Goal: Transaction & Acquisition: Purchase product/service

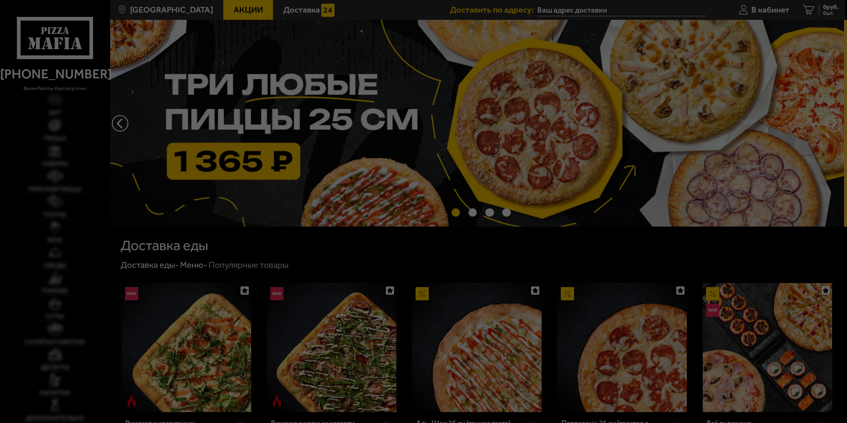
type input "[STREET_ADDRESS]"
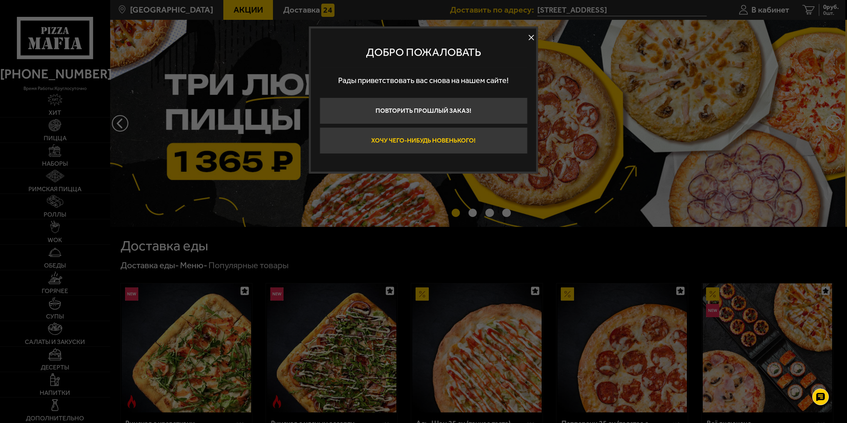
click at [425, 140] on button "Хочу чего-нибудь новенького!" at bounding box center [424, 140] width 208 height 26
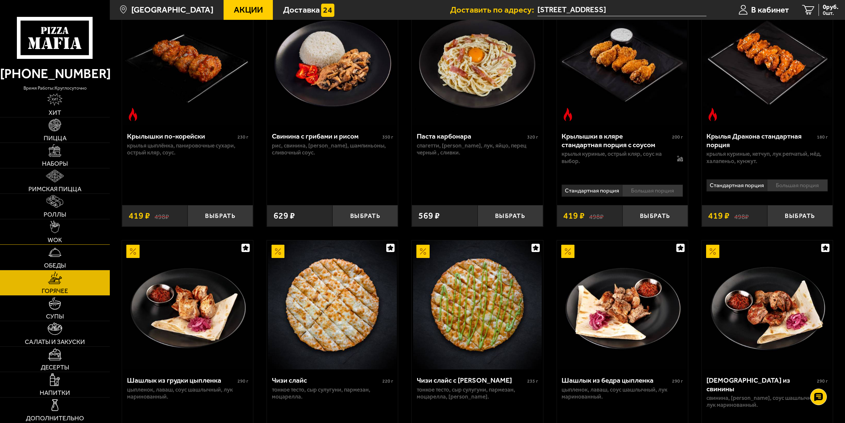
scroll to position [364, 0]
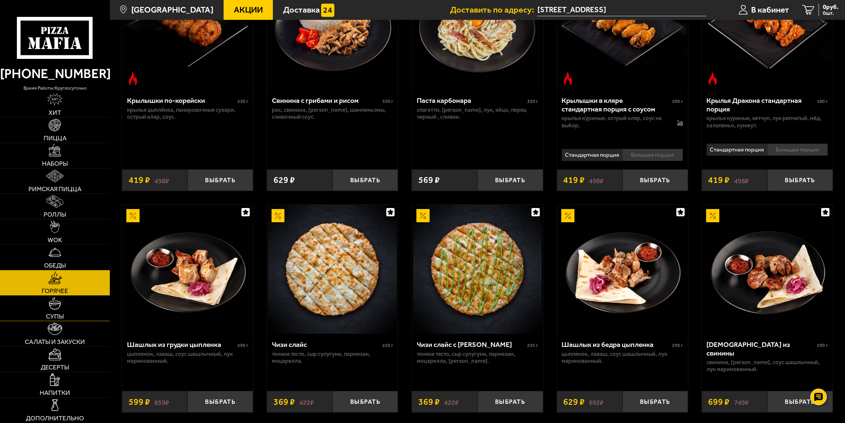
click at [71, 300] on link "Супы" at bounding box center [55, 308] width 110 height 25
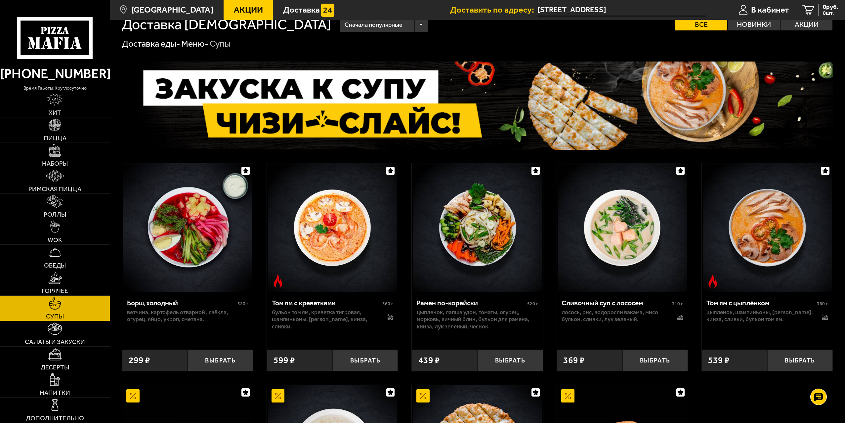
scroll to position [66, 0]
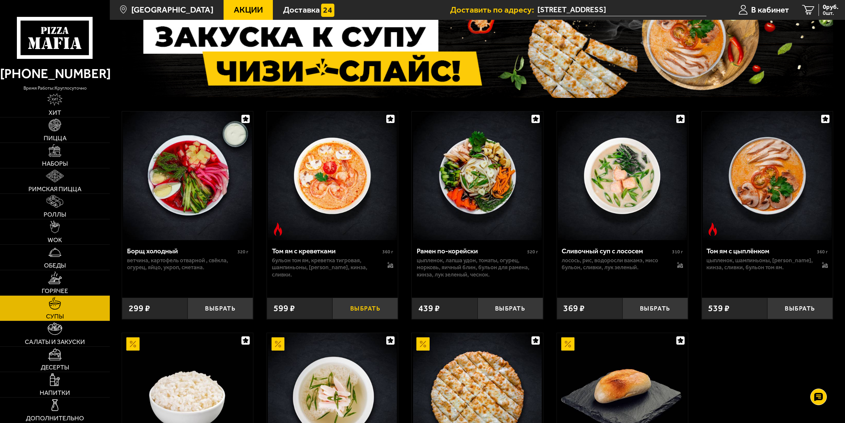
click at [362, 309] on button "Выбрать" at bounding box center [366, 309] width 66 height 22
click at [60, 289] on span "Горячее" at bounding box center [55, 291] width 26 height 6
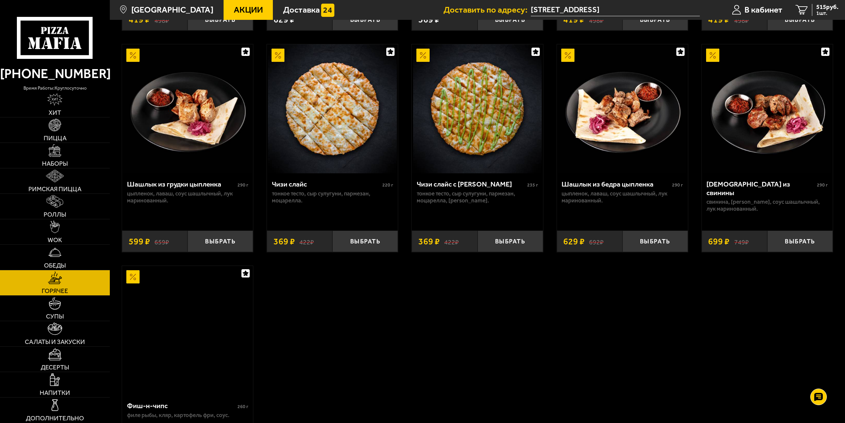
scroll to position [529, 0]
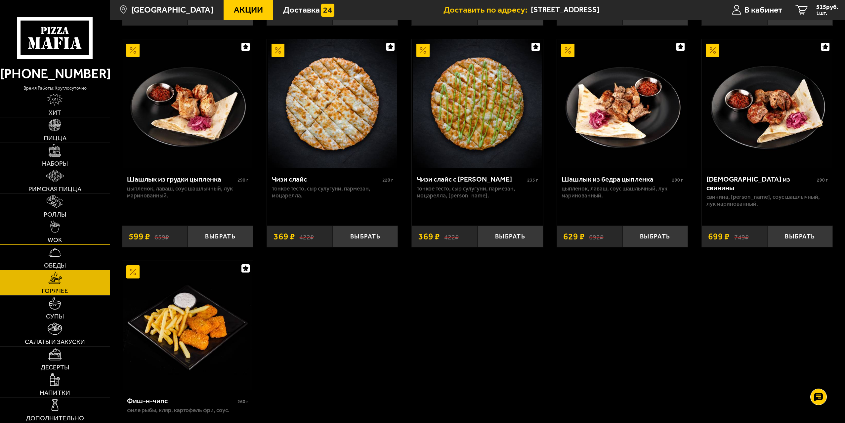
click at [71, 237] on link "WOK" at bounding box center [55, 231] width 110 height 25
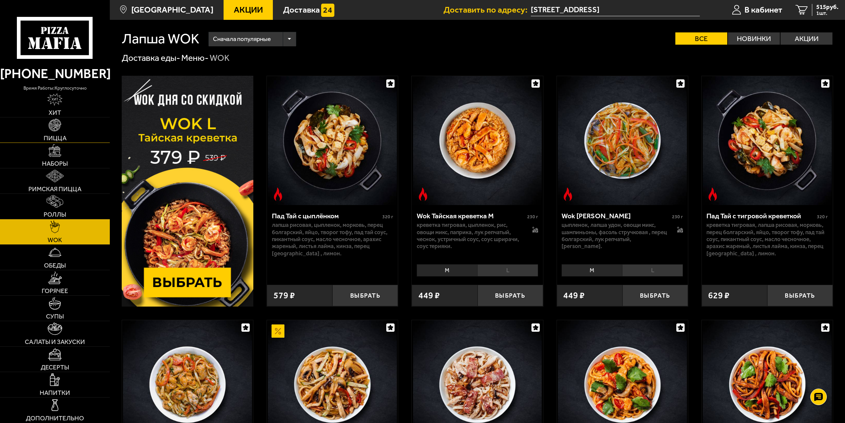
click at [50, 132] on link "Пицца" at bounding box center [55, 129] width 110 height 25
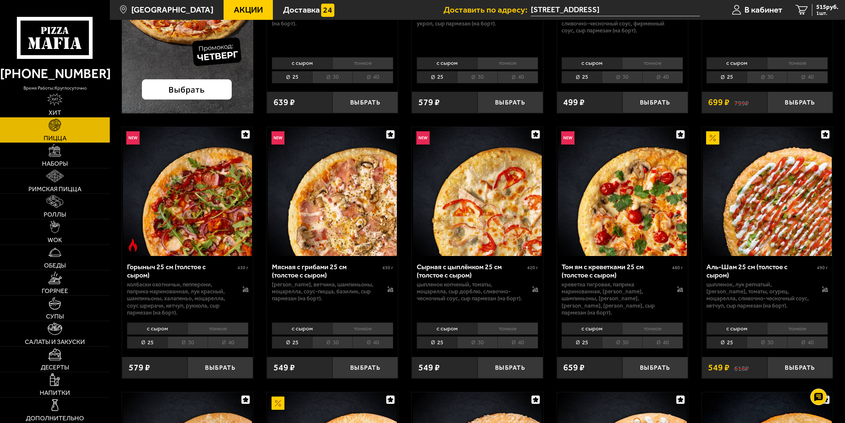
scroll to position [232, 0]
click at [360, 329] on li "тонкое" at bounding box center [363, 328] width 61 height 12
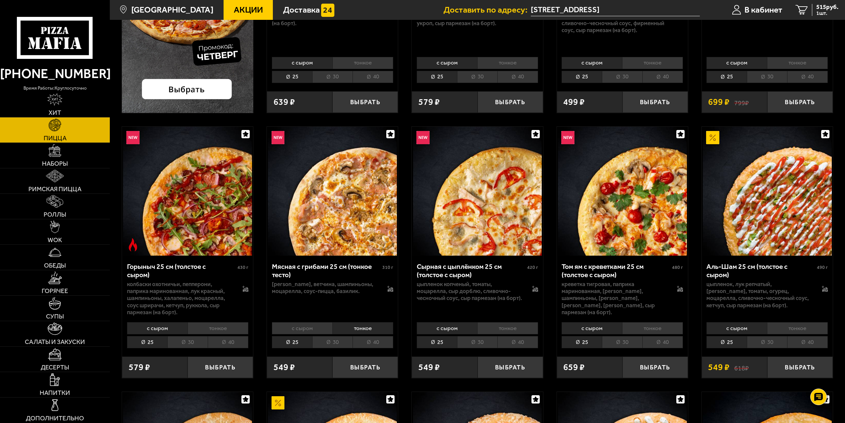
click at [321, 328] on li "с сыром" at bounding box center [302, 328] width 61 height 12
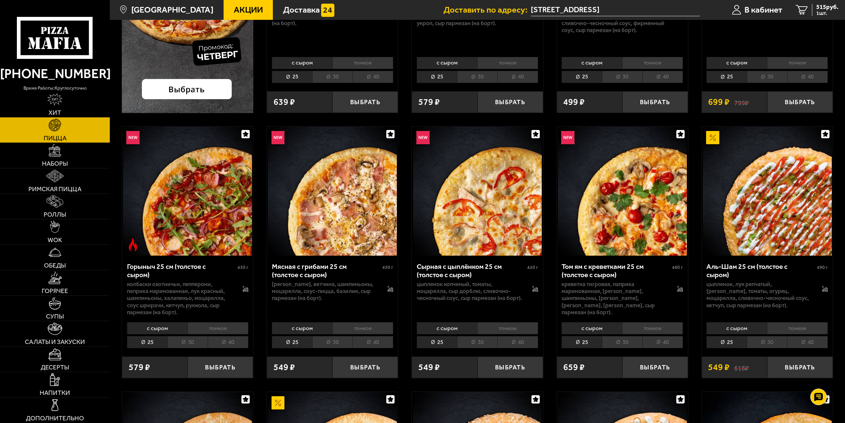
click at [355, 326] on li "тонкое" at bounding box center [363, 328] width 61 height 12
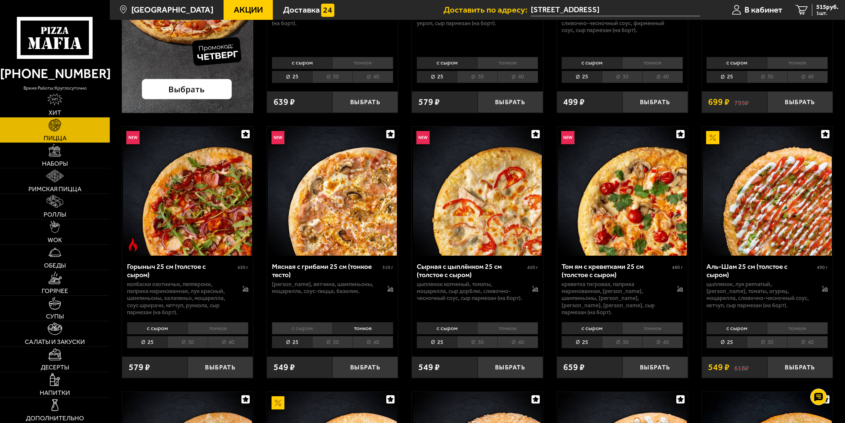
click at [303, 328] on li "с сыром" at bounding box center [302, 328] width 61 height 12
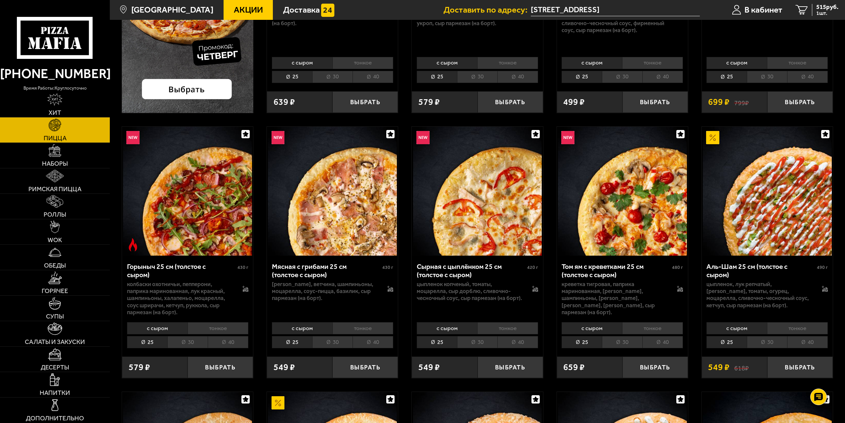
click at [347, 327] on li "тонкое" at bounding box center [363, 328] width 61 height 12
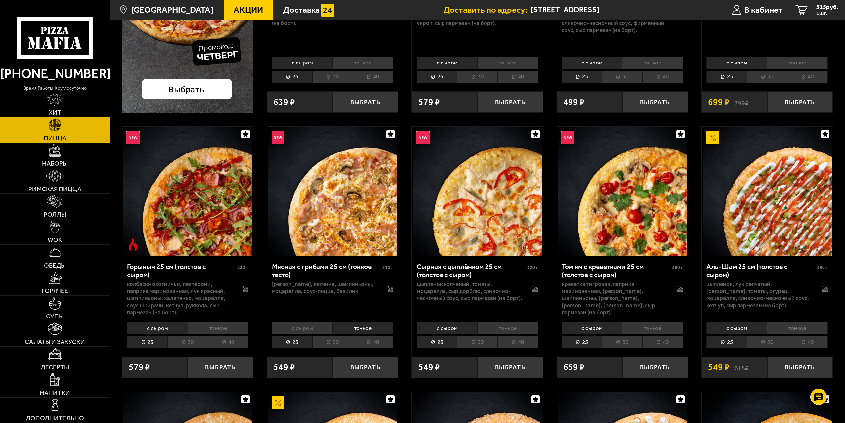
click at [319, 325] on li "с сыром" at bounding box center [302, 328] width 61 height 12
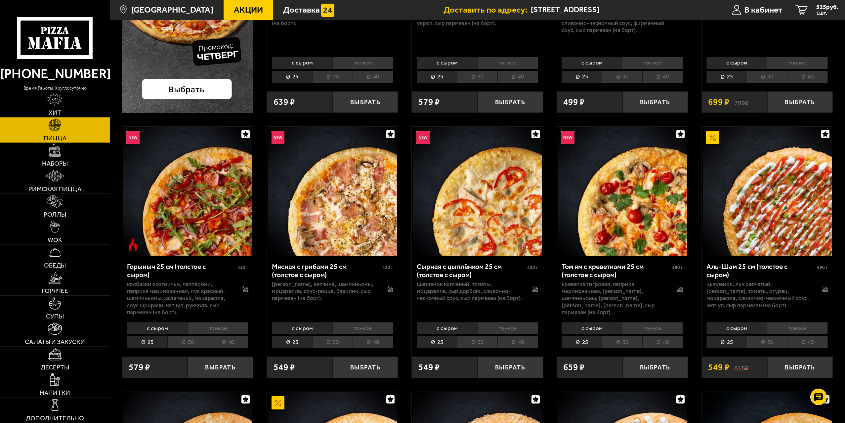
click at [351, 324] on li "тонкое" at bounding box center [363, 328] width 61 height 12
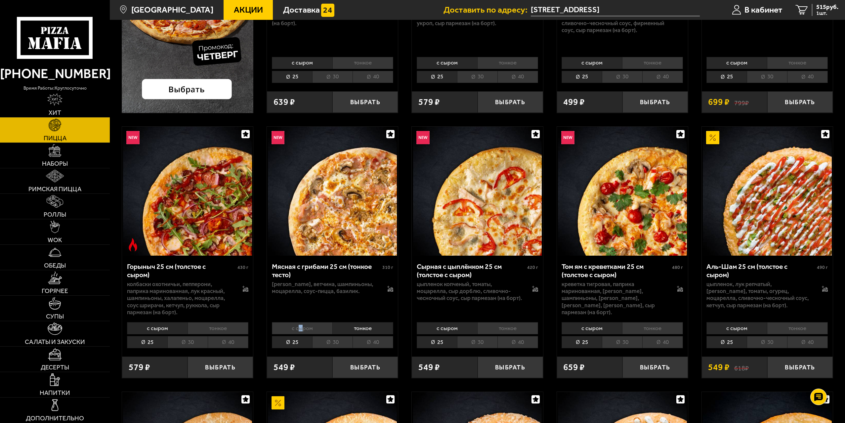
click at [300, 326] on li "с сыром" at bounding box center [302, 328] width 61 height 12
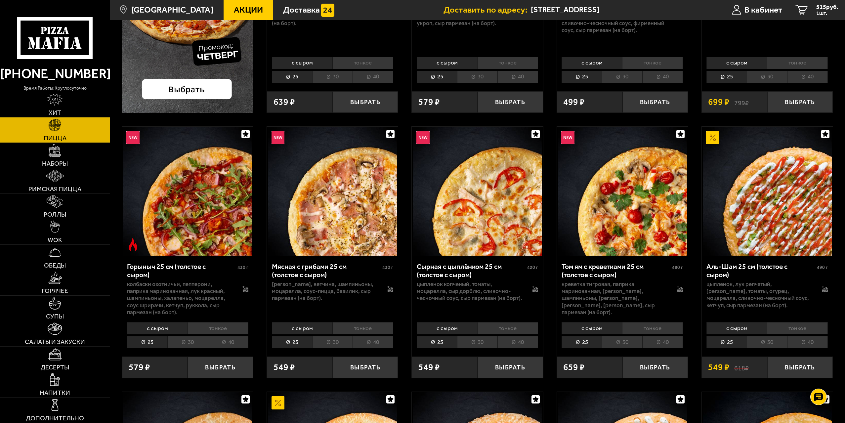
click at [345, 328] on li "тонкое" at bounding box center [363, 328] width 61 height 12
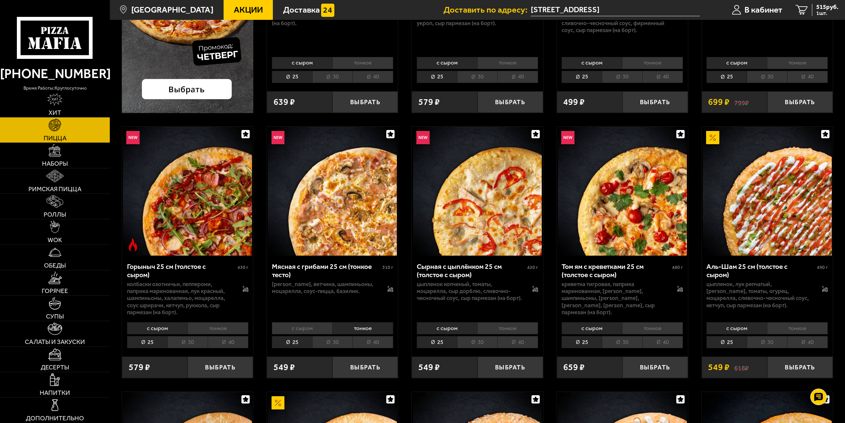
click at [314, 326] on li "с сыром" at bounding box center [302, 328] width 61 height 12
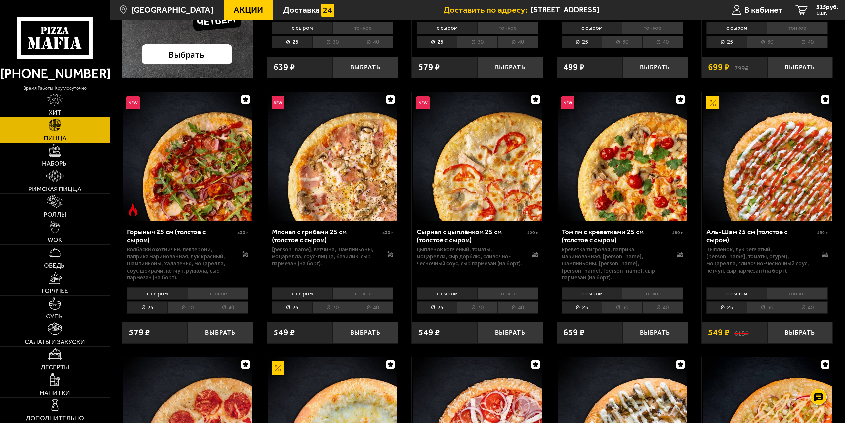
scroll to position [265, 0]
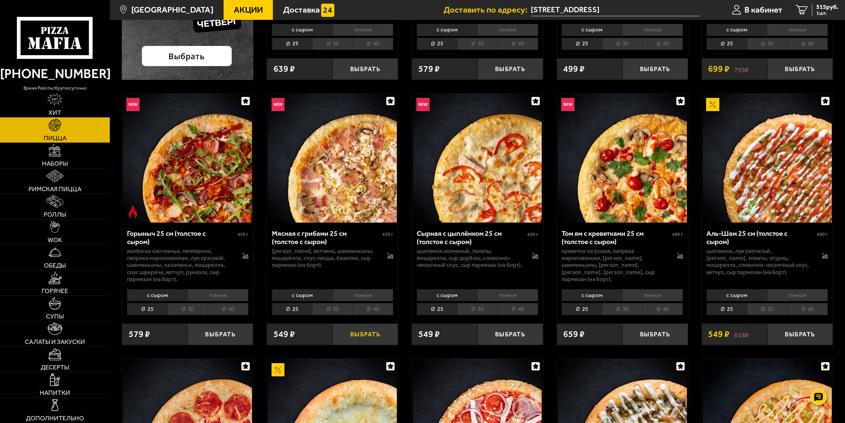
click at [367, 332] on button "Выбрать" at bounding box center [366, 335] width 66 height 22
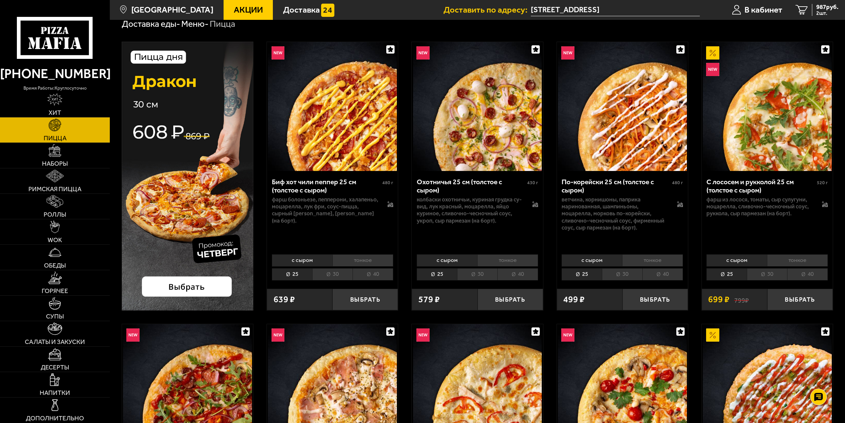
scroll to position [33, 0]
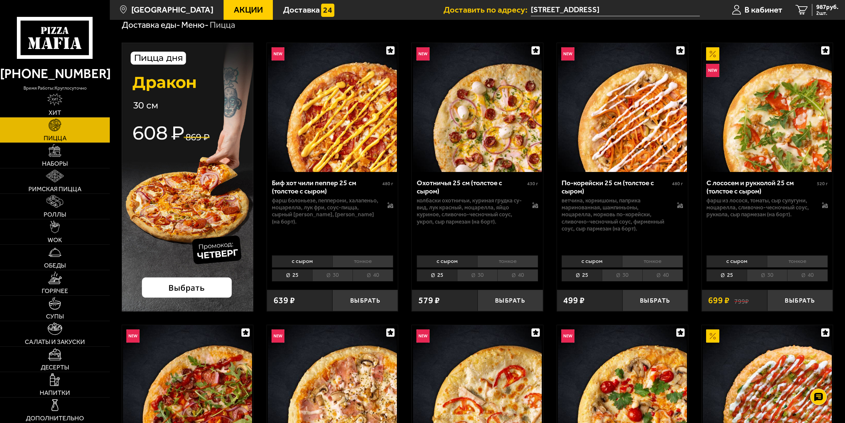
click at [535, 209] on div at bounding box center [535, 203] width 6 height 12
click at [535, 206] on icon at bounding box center [536, 207] width 6 height 2
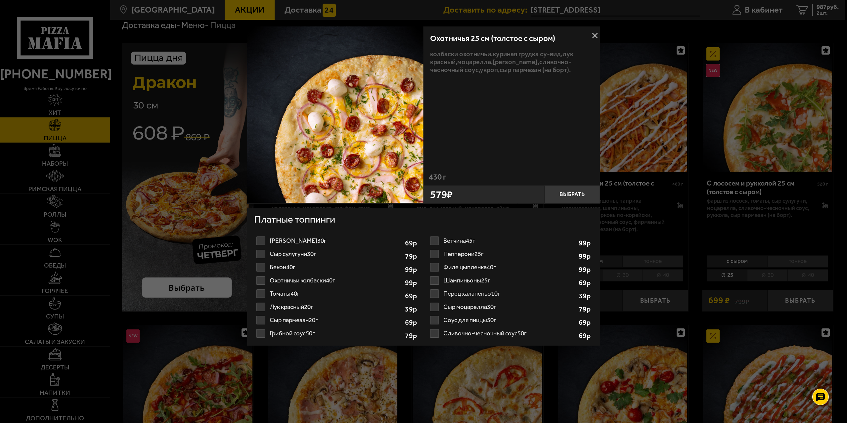
click at [641, 207] on div at bounding box center [423, 211] width 847 height 423
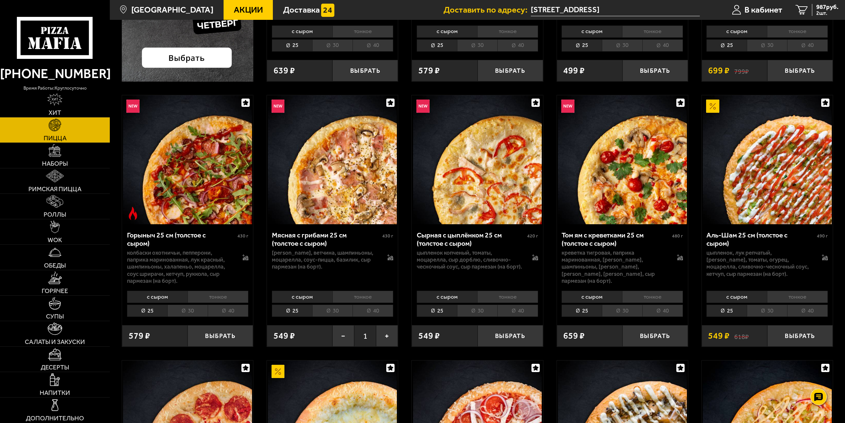
scroll to position [265, 0]
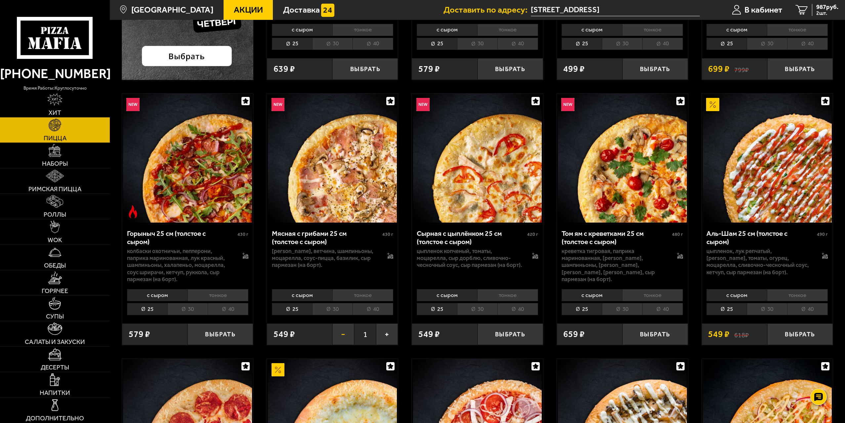
click at [339, 335] on button "−" at bounding box center [344, 335] width 22 height 22
click at [391, 258] on icon at bounding box center [391, 257] width 6 height 2
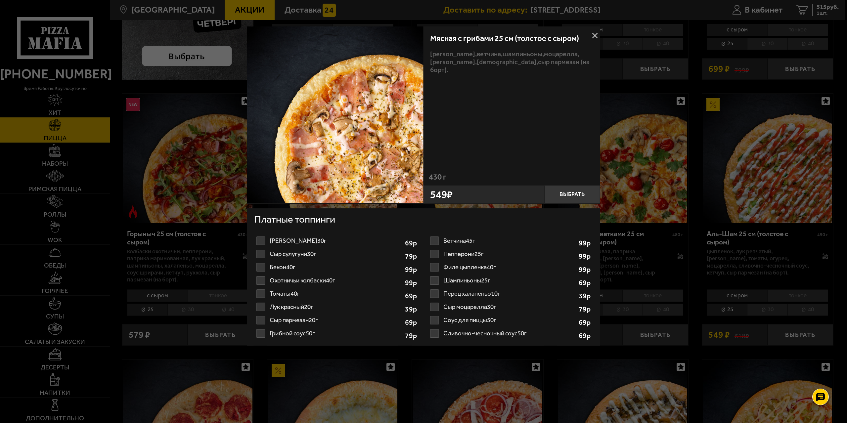
click at [260, 240] on label "Соус Деликатес 30г 1" at bounding box center [336, 240] width 165 height 13
click at [0, 0] on input "Соус Деликатес 30г 1" at bounding box center [0, 0] width 0 height 0
click at [561, 194] on button "Выбрать" at bounding box center [572, 194] width 56 height 19
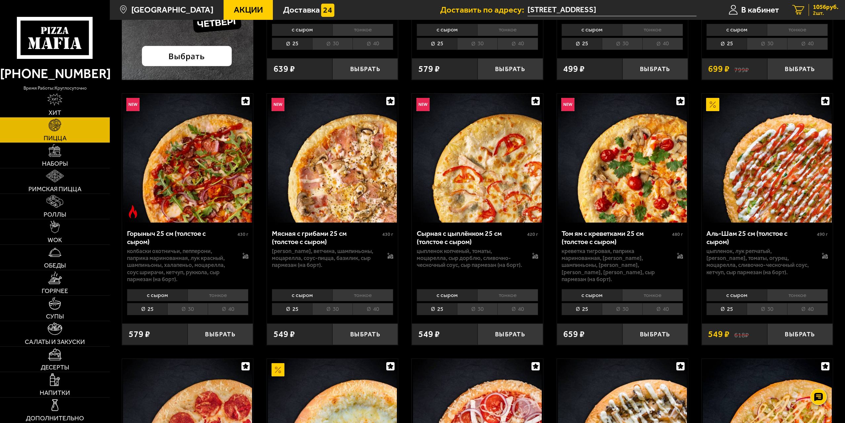
click at [820, 11] on span "2 шт." at bounding box center [825, 13] width 25 height 5
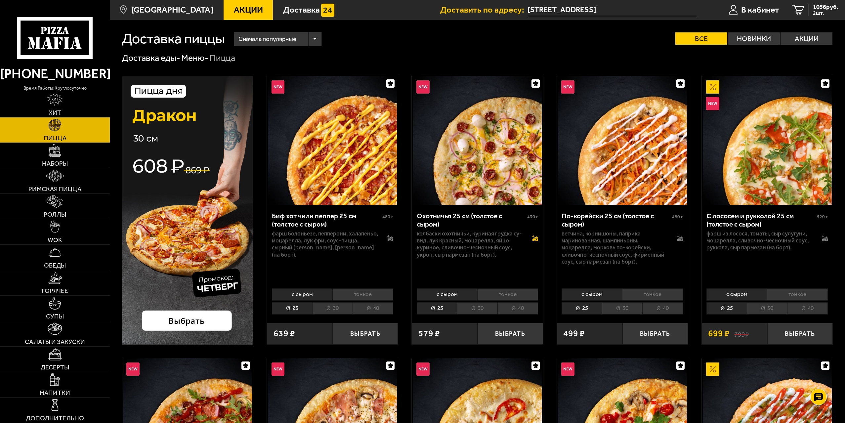
click at [534, 241] on icon at bounding box center [536, 240] width 6 height 2
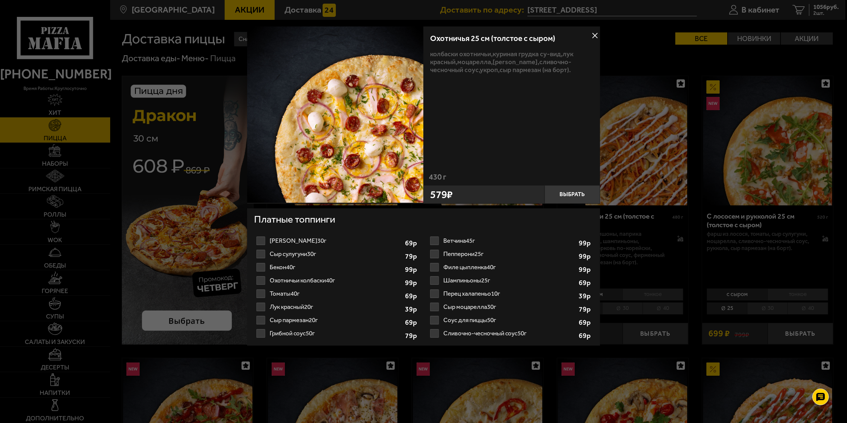
click at [259, 281] on label "Охотничьи колбаски 40г 1" at bounding box center [336, 280] width 165 height 13
click at [0, 0] on input "Охотничьи колбаски 40г 1" at bounding box center [0, 0] width 0 height 0
click at [579, 196] on button "Выбрать" at bounding box center [572, 194] width 56 height 19
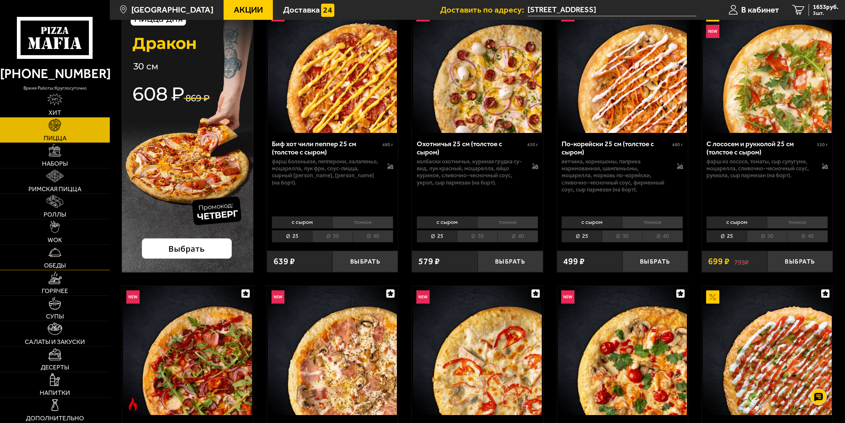
scroll to position [99, 0]
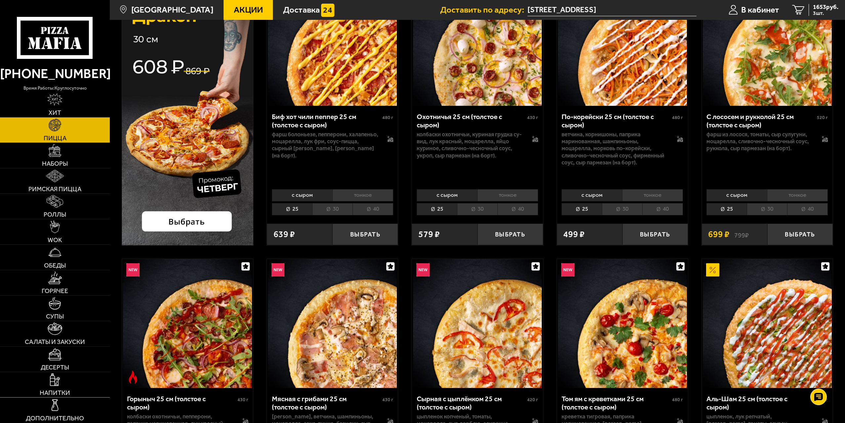
click at [67, 392] on span "Напитки" at bounding box center [55, 393] width 30 height 6
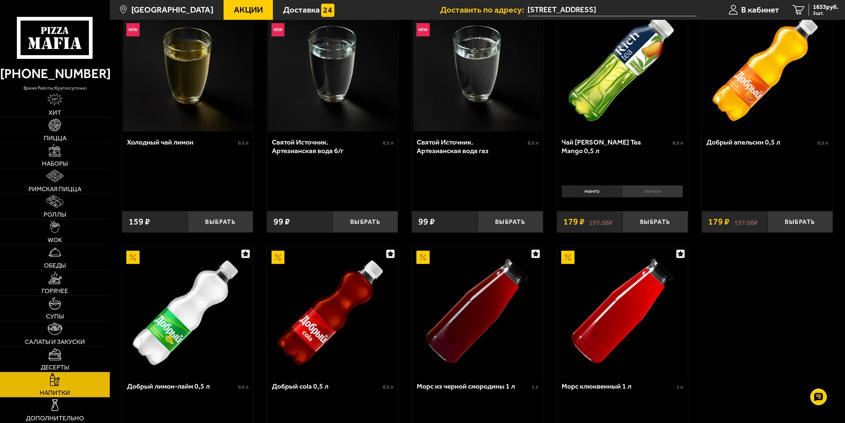
scroll to position [422, 0]
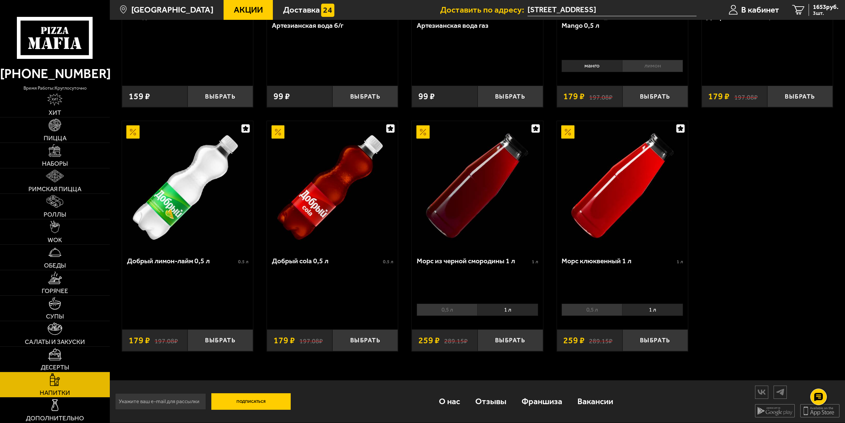
click at [642, 311] on li "1 л" at bounding box center [652, 310] width 61 height 12
click at [578, 308] on li "0,5 л" at bounding box center [592, 310] width 61 height 12
click at [640, 303] on div "0,5 л 1 л 0" at bounding box center [622, 312] width 131 height 22
click at [643, 305] on li "1 л" at bounding box center [652, 310] width 61 height 12
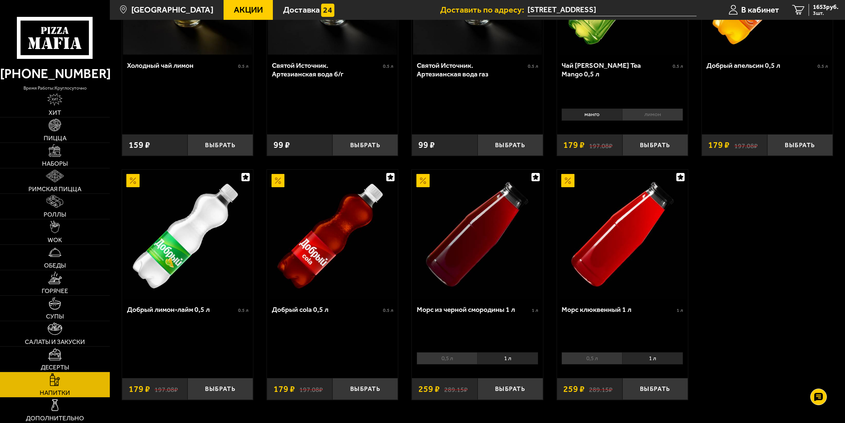
scroll to position [389, 0]
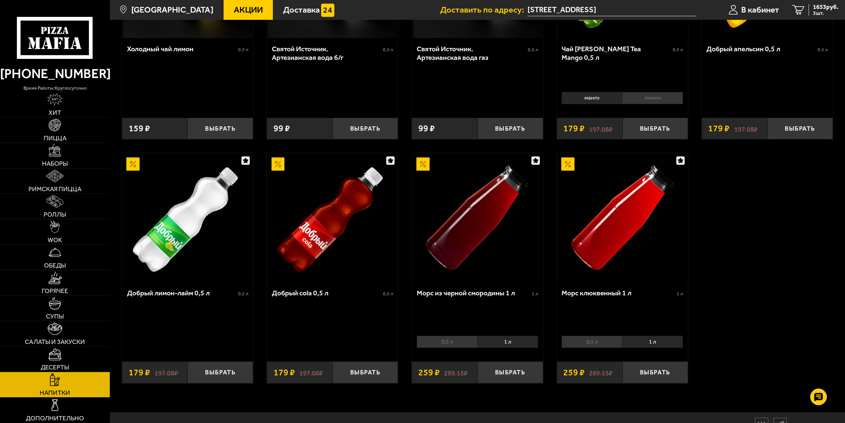
click at [505, 342] on li "1 л" at bounding box center [508, 342] width 61 height 12
click at [513, 371] on button "Выбрать" at bounding box center [511, 373] width 66 height 22
click at [830, 2] on link "4 1912 руб. 4 шт." at bounding box center [815, 10] width 59 height 20
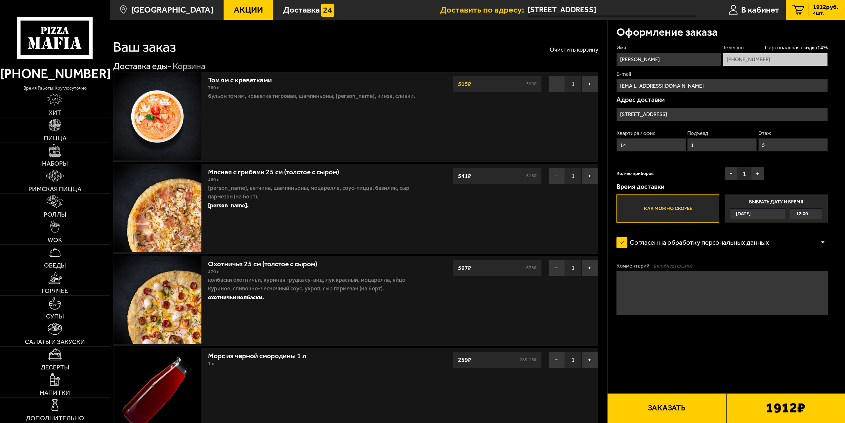
click at [687, 413] on button "Заказать" at bounding box center [667, 408] width 119 height 30
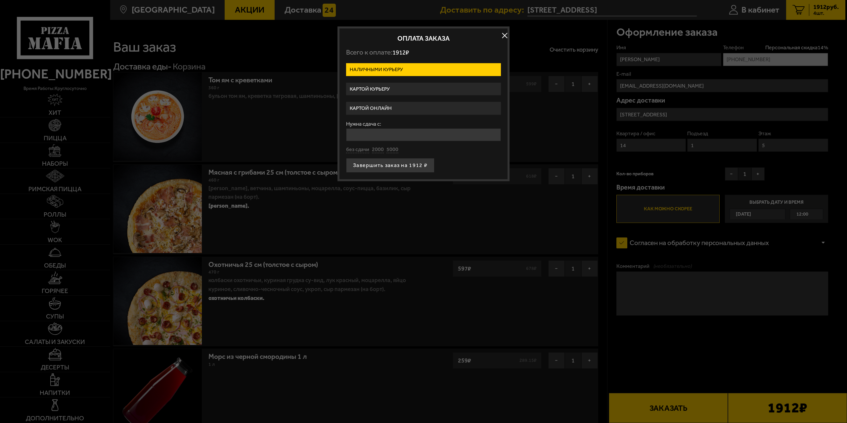
click at [388, 105] on label "Картой онлайн" at bounding box center [423, 108] width 155 height 13
click at [0, 0] on input "Картой онлайн" at bounding box center [0, 0] width 0 height 0
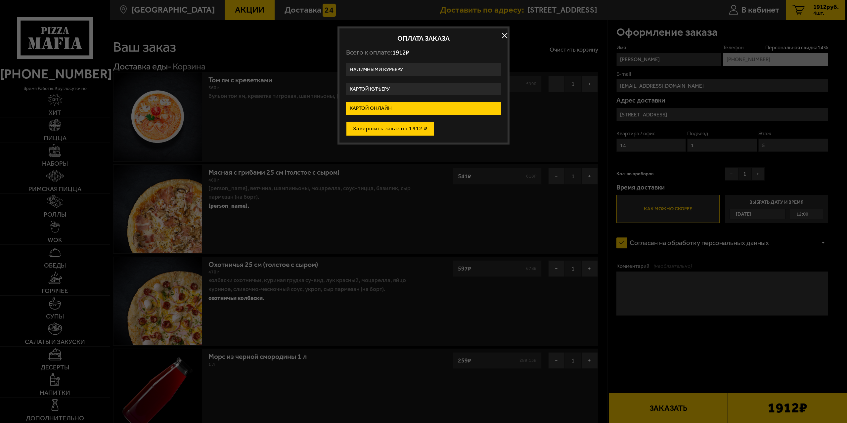
click at [383, 127] on button "Завершить заказ на 1912 ₽" at bounding box center [390, 128] width 88 height 15
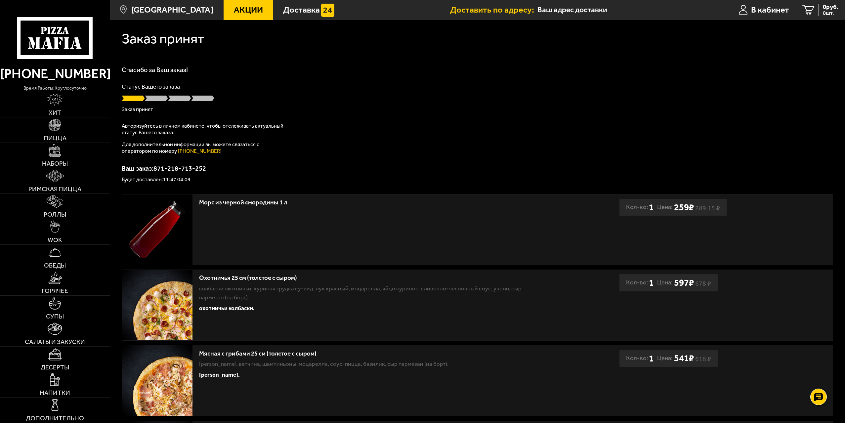
type input "[STREET_ADDRESS]"
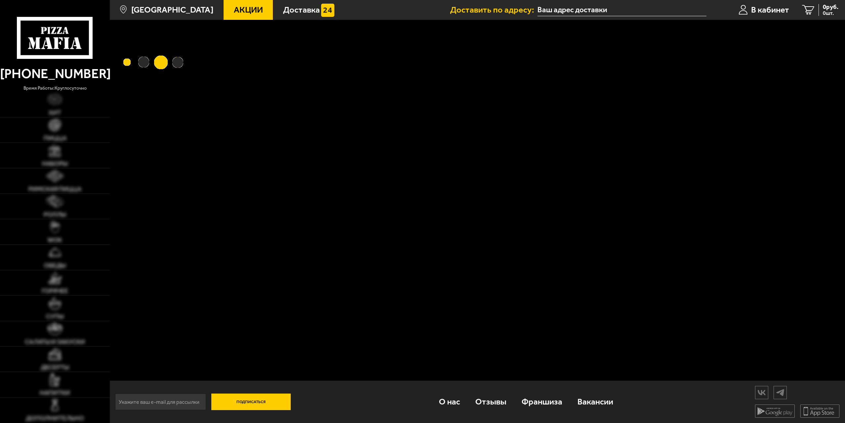
type input "[STREET_ADDRESS]"
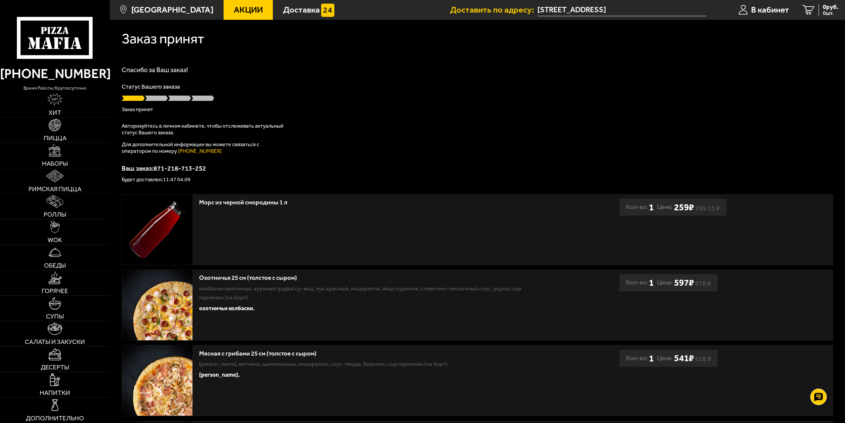
drag, startPoint x: 116, startPoint y: 93, endPoint x: 171, endPoint y: 92, distance: 55.6
click at [186, 97] on div "Заказ принят Спасибо за Ваш заказ! Статус Вашего заказа Заказ принят Авторизуйт…" at bounding box center [478, 273] width 736 height 507
drag, startPoint x: 140, startPoint y: 84, endPoint x: 201, endPoint y: 89, distance: 61.1
click at [206, 89] on p "Статус Вашего заказа" at bounding box center [478, 87] width 712 height 6
click at [171, 84] on p "Статус Вашего заказа" at bounding box center [478, 87] width 712 height 6
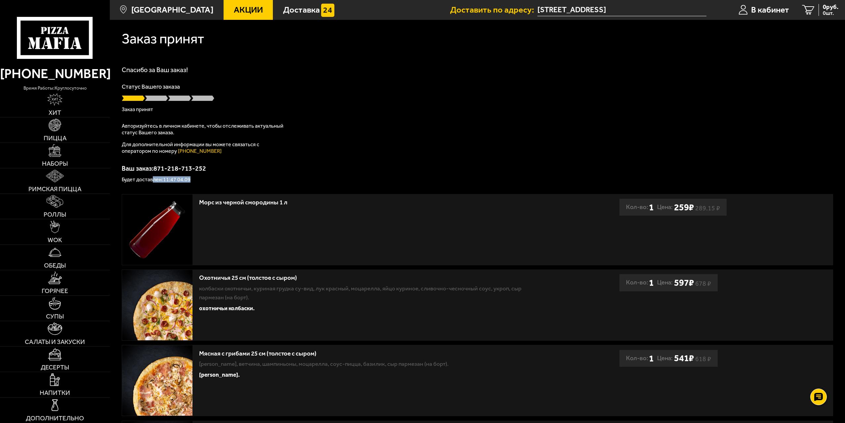
drag, startPoint x: 153, startPoint y: 177, endPoint x: 191, endPoint y: 177, distance: 38.4
click at [191, 177] on div "Ваш заказ: 871-218-713-252 Будет доставлен: 11:47 04.09" at bounding box center [478, 173] width 712 height 17
click at [189, 178] on p "Будет доставлен: 11:47 04.09" at bounding box center [478, 179] width 712 height 5
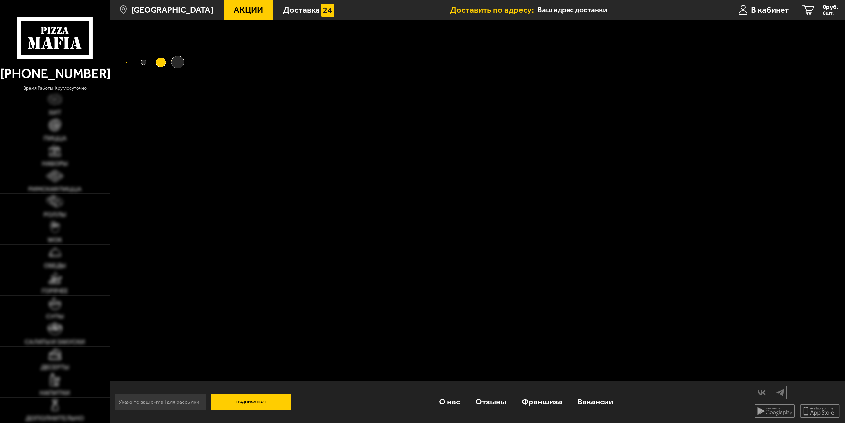
type input "[STREET_ADDRESS]"
type input "Тихорецкий проспект, 12к1"
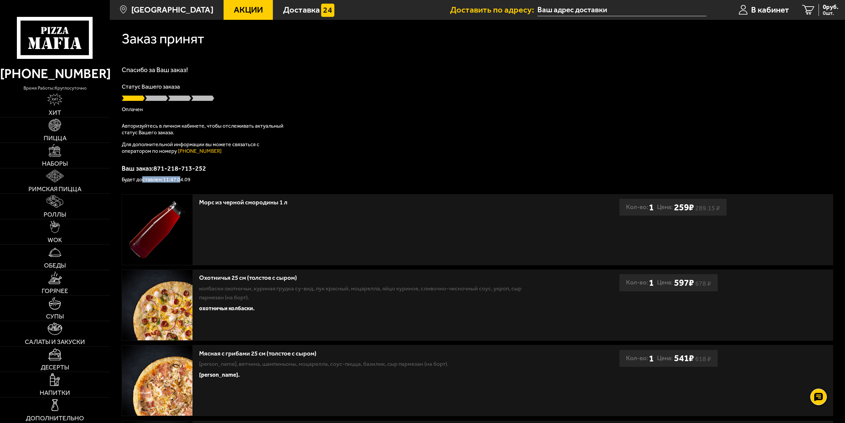
drag, startPoint x: 142, startPoint y: 179, endPoint x: 181, endPoint y: 180, distance: 39.0
click at [181, 180] on p "Будет доставлен: 11:47 04.09" at bounding box center [478, 179] width 712 height 5
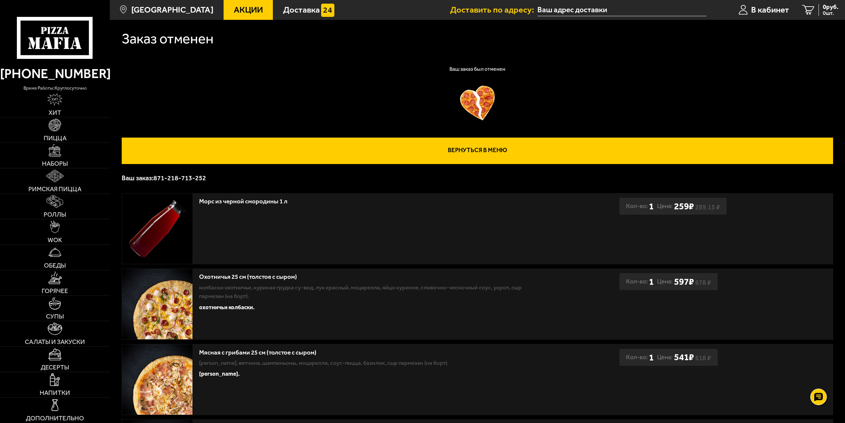
click at [475, 149] on link "Вернуться в меню" at bounding box center [478, 151] width 712 height 26
